Goal: Navigation & Orientation: Find specific page/section

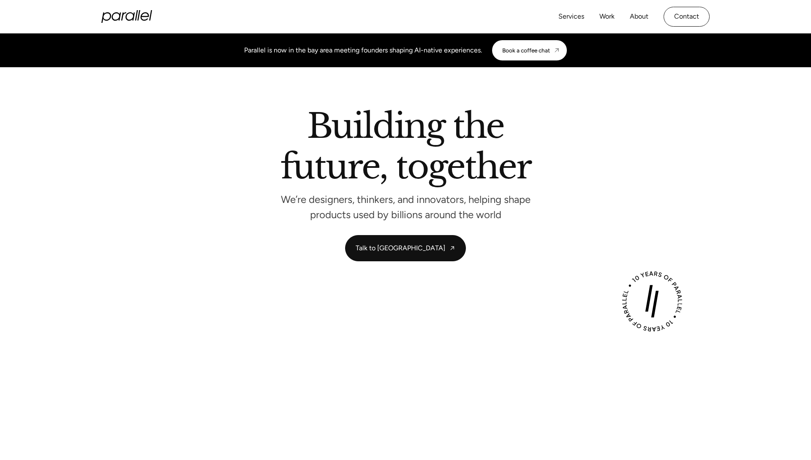
click at [143, 19] on icon "home" at bounding box center [126, 16] width 51 height 13
click at [581, 18] on link "Services" at bounding box center [572, 17] width 26 height 12
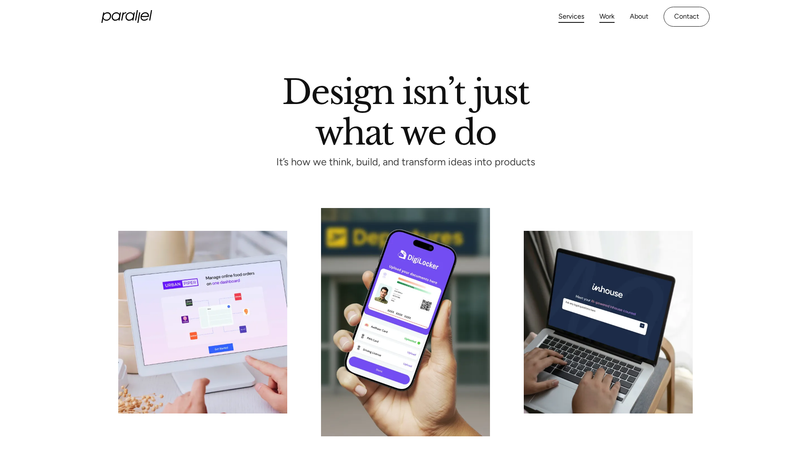
click at [605, 13] on link "Work" at bounding box center [607, 17] width 15 height 12
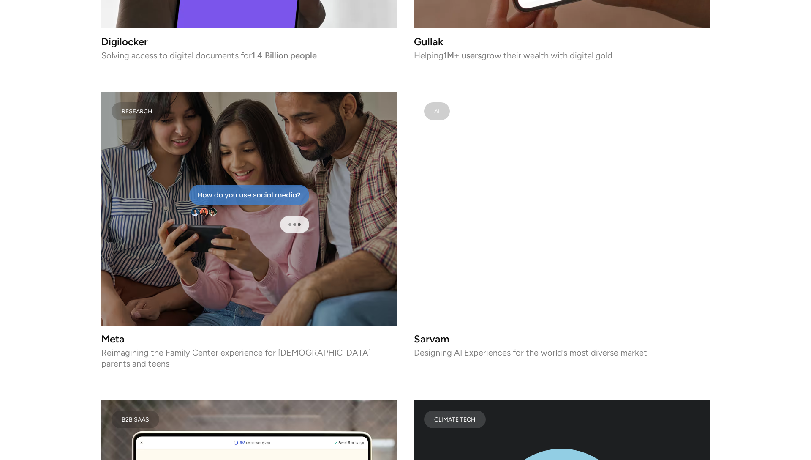
scroll to position [2694, 0]
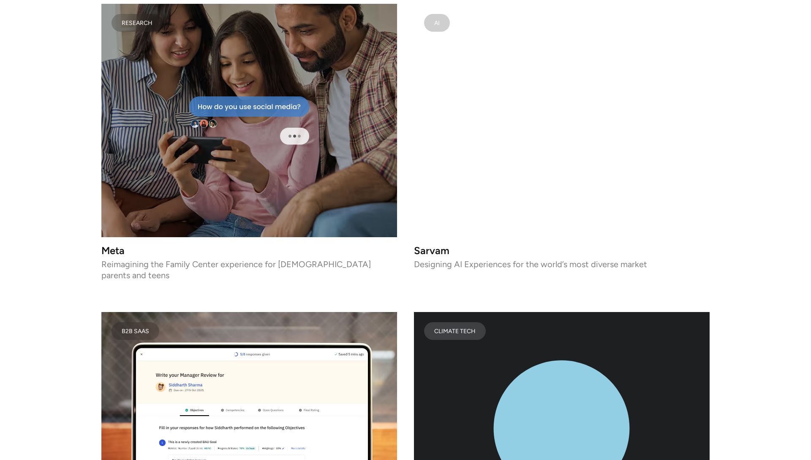
click at [747, 291] on section "All AI Consumer Tech Brand Website Fintech Impact Health Research Health Tech L…" at bounding box center [405, 112] width 811 height 5180
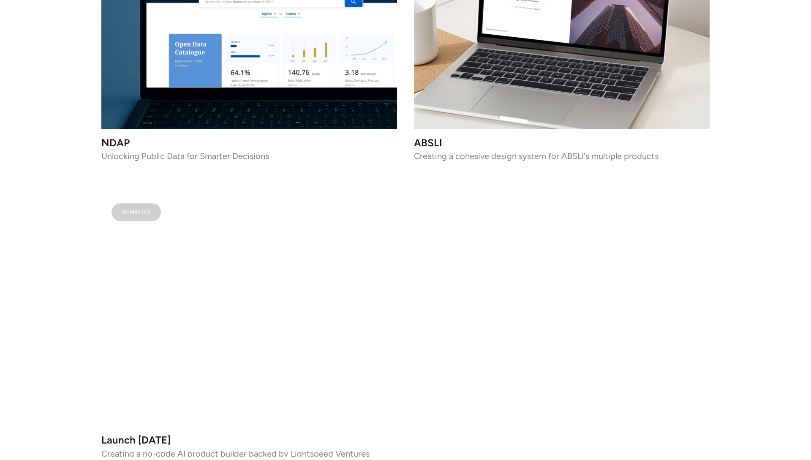
scroll to position [5023, 0]
